Goal: Information Seeking & Learning: Find specific fact

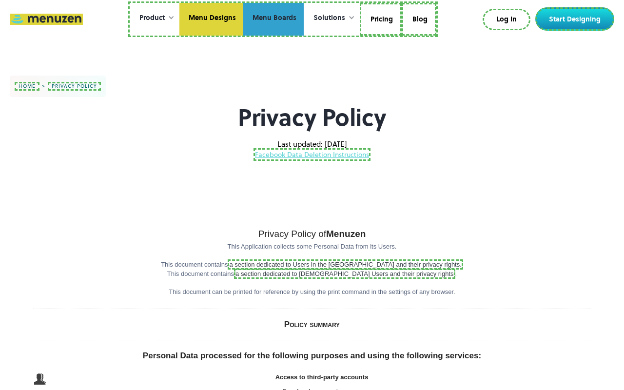
click at [273, 19] on link "Menu Boards" at bounding box center [273, 19] width 60 height 33
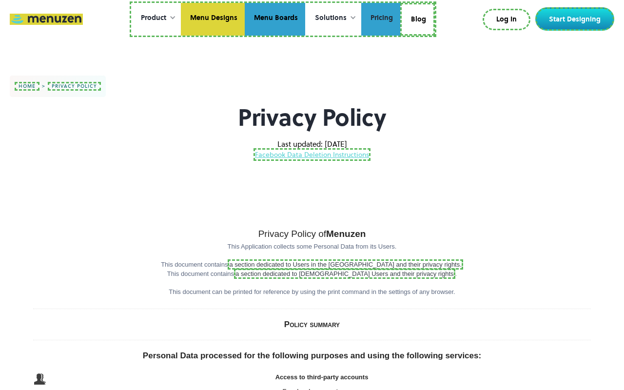
click at [380, 19] on link "Pricing" at bounding box center [380, 19] width 39 height 33
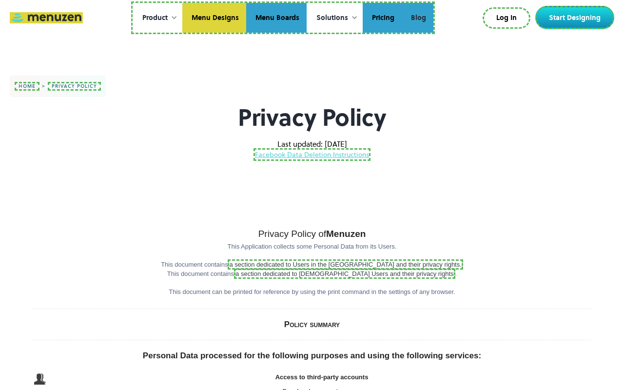
click at [417, 18] on link "Blog" at bounding box center [418, 18] width 32 height 30
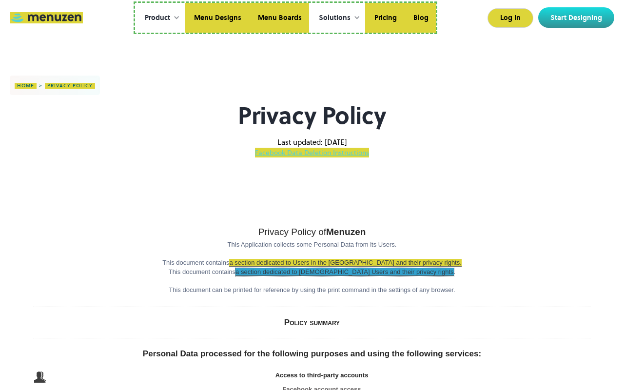
click at [345, 272] on link "a section dedicated to [DEMOGRAPHIC_DATA] Users and their privacy rights" at bounding box center [344, 272] width 218 height 8
